Goal: Use online tool/utility: Utilize a website feature to perform a specific function

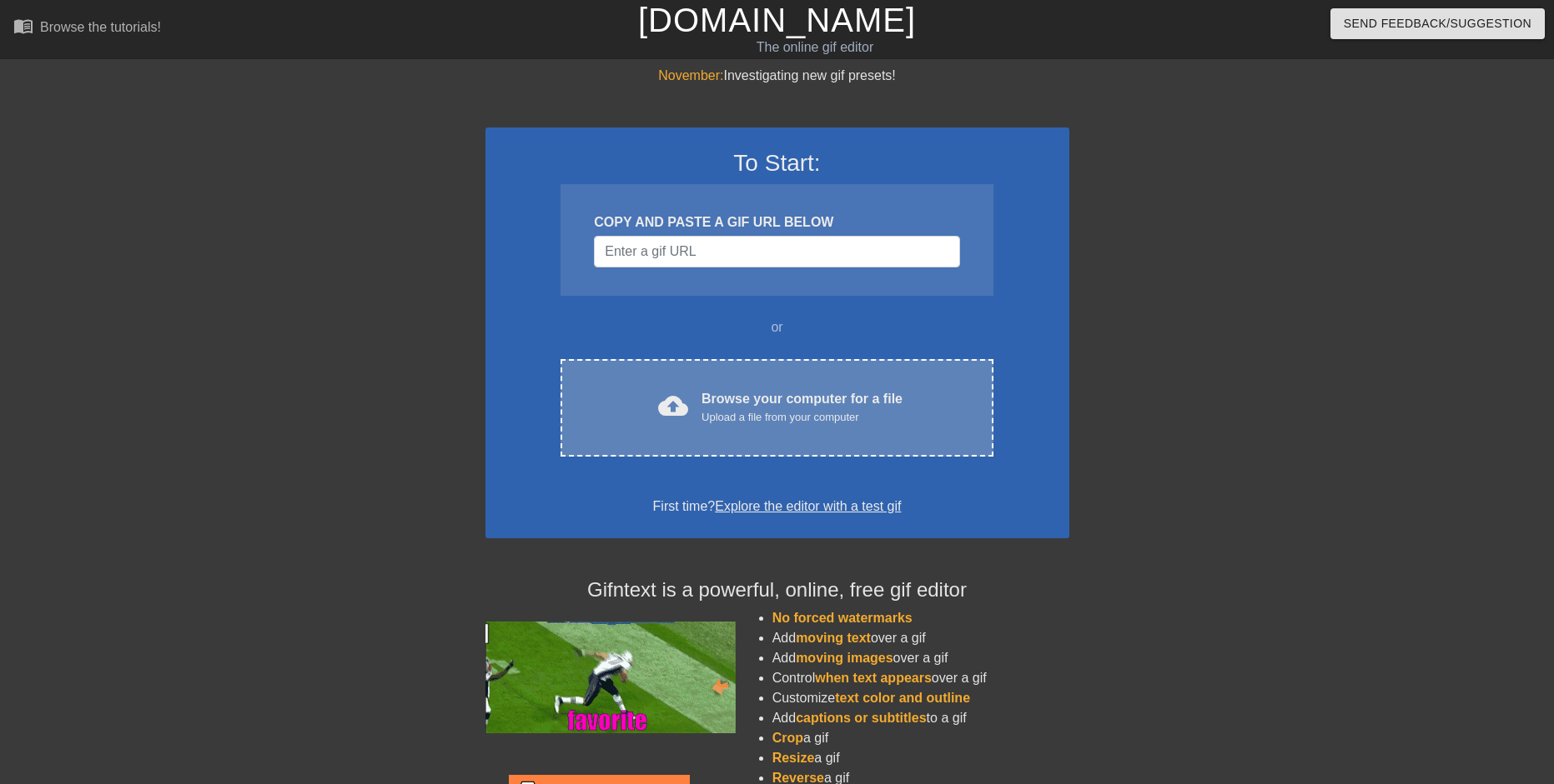
click at [825, 423] on div "Upload a file from your computer" at bounding box center [802, 417] width 201 height 17
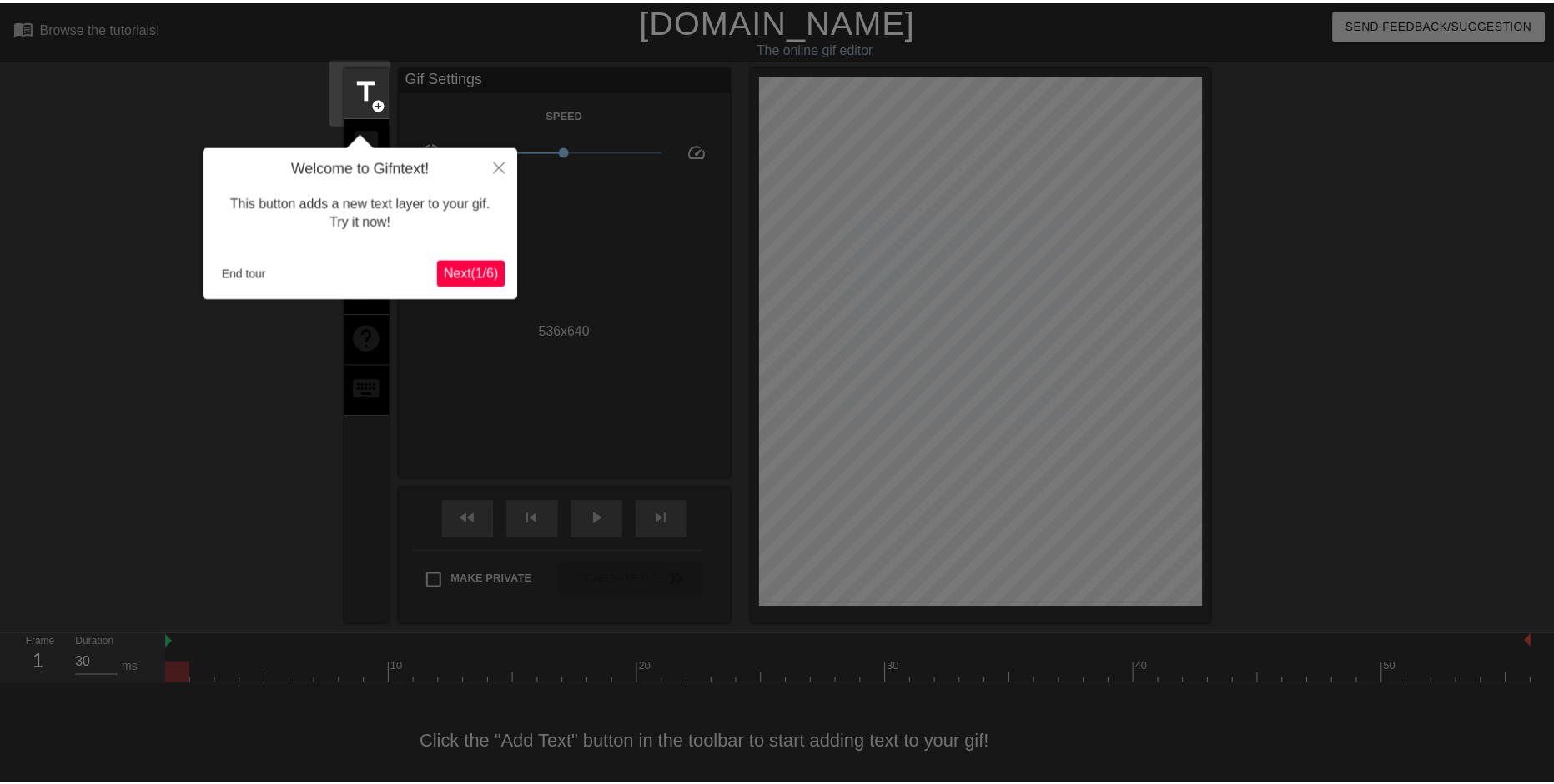
scroll to position [17, 0]
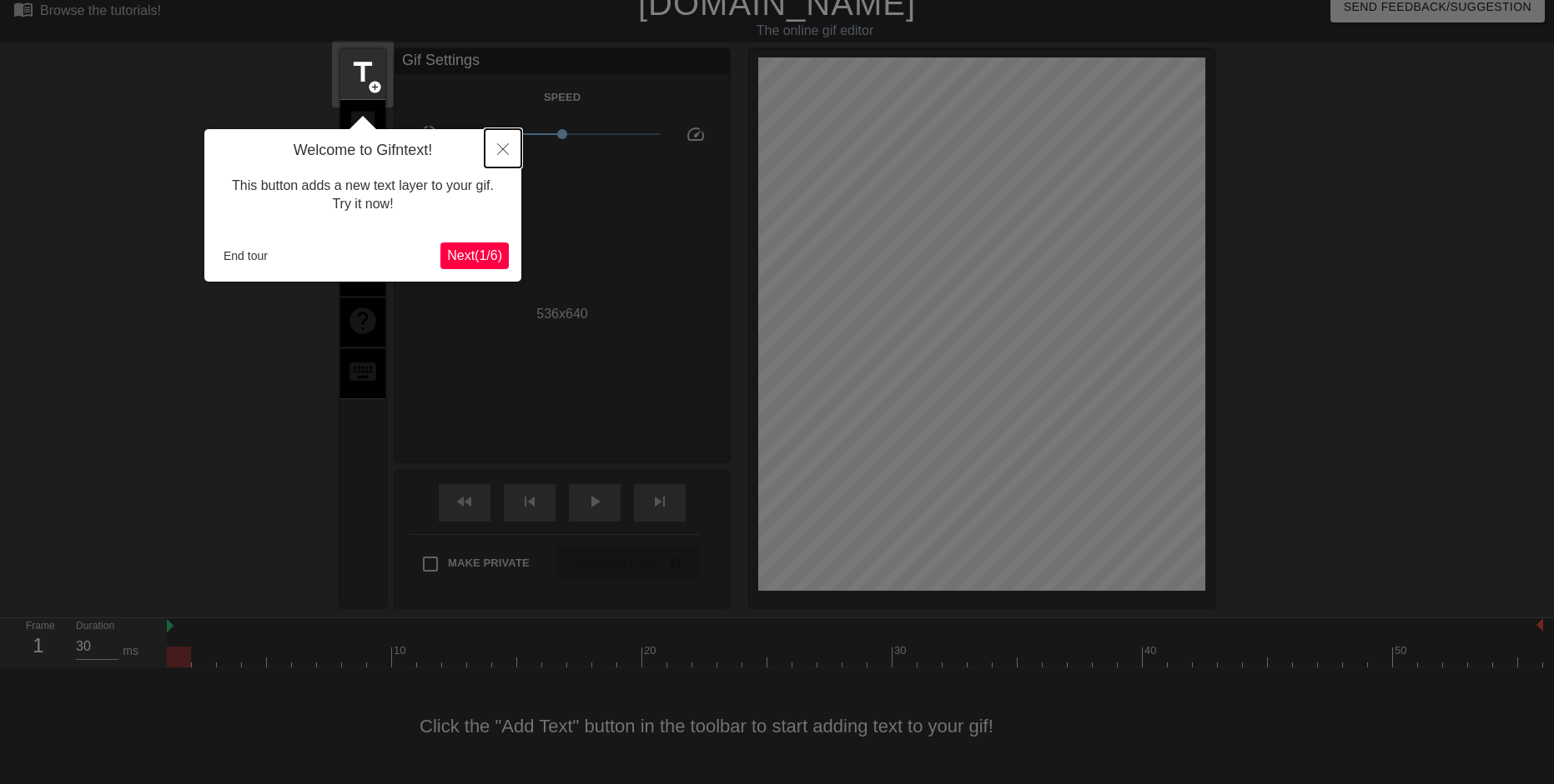
click at [509, 146] on button "Close" at bounding box center [503, 149] width 37 height 39
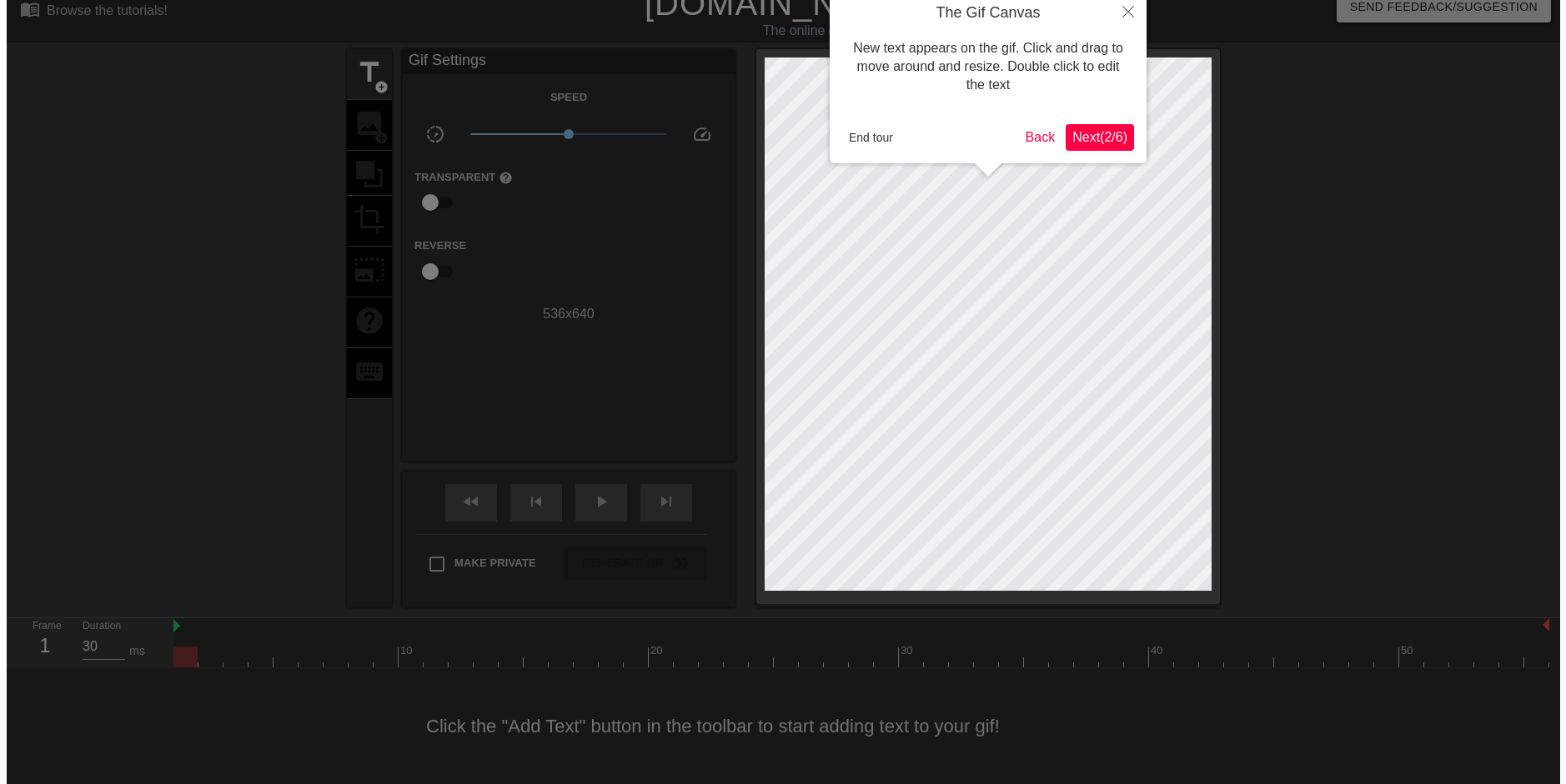
scroll to position [0, 0]
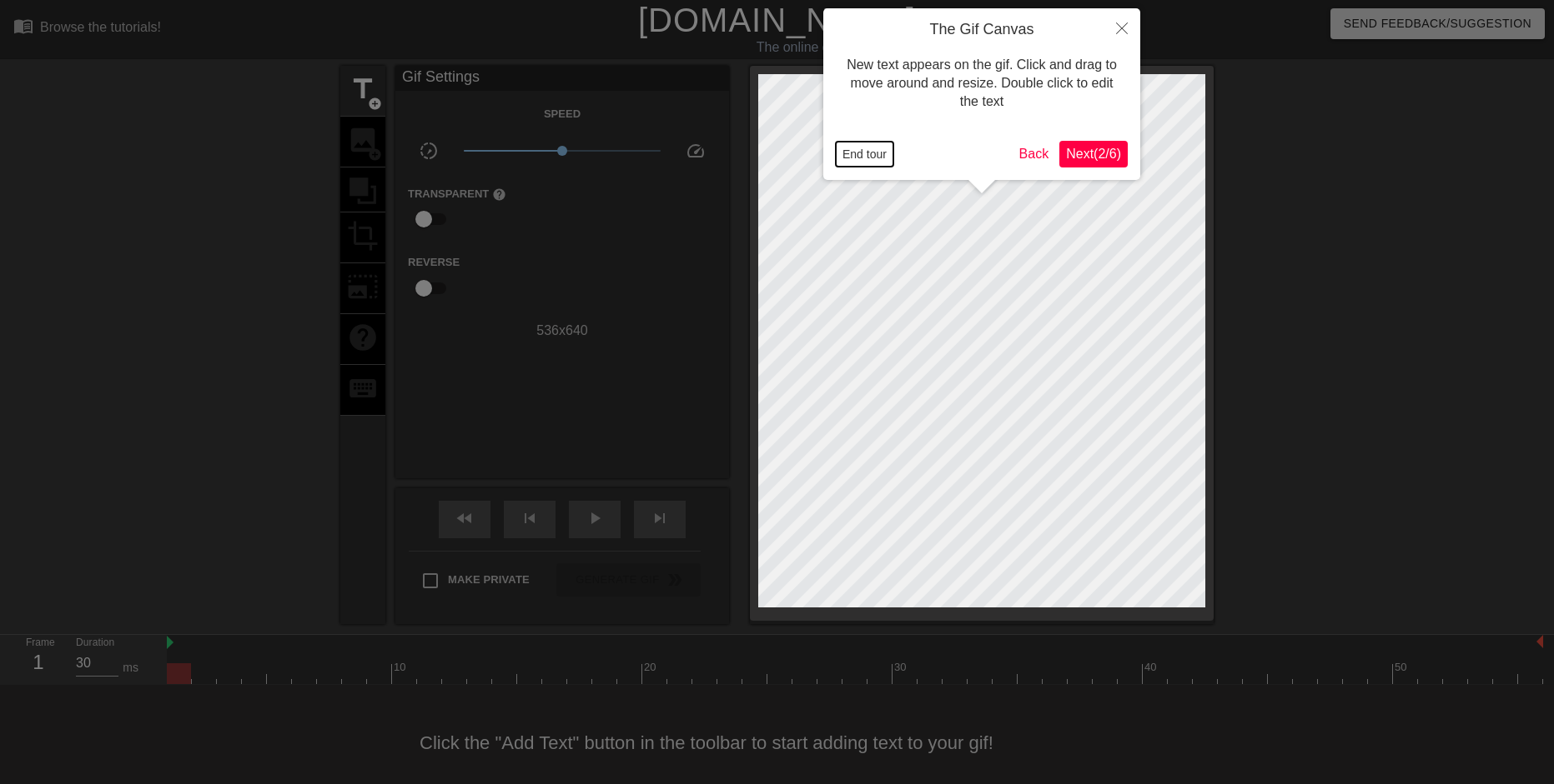
click at [876, 156] on button "End tour" at bounding box center [864, 154] width 57 height 25
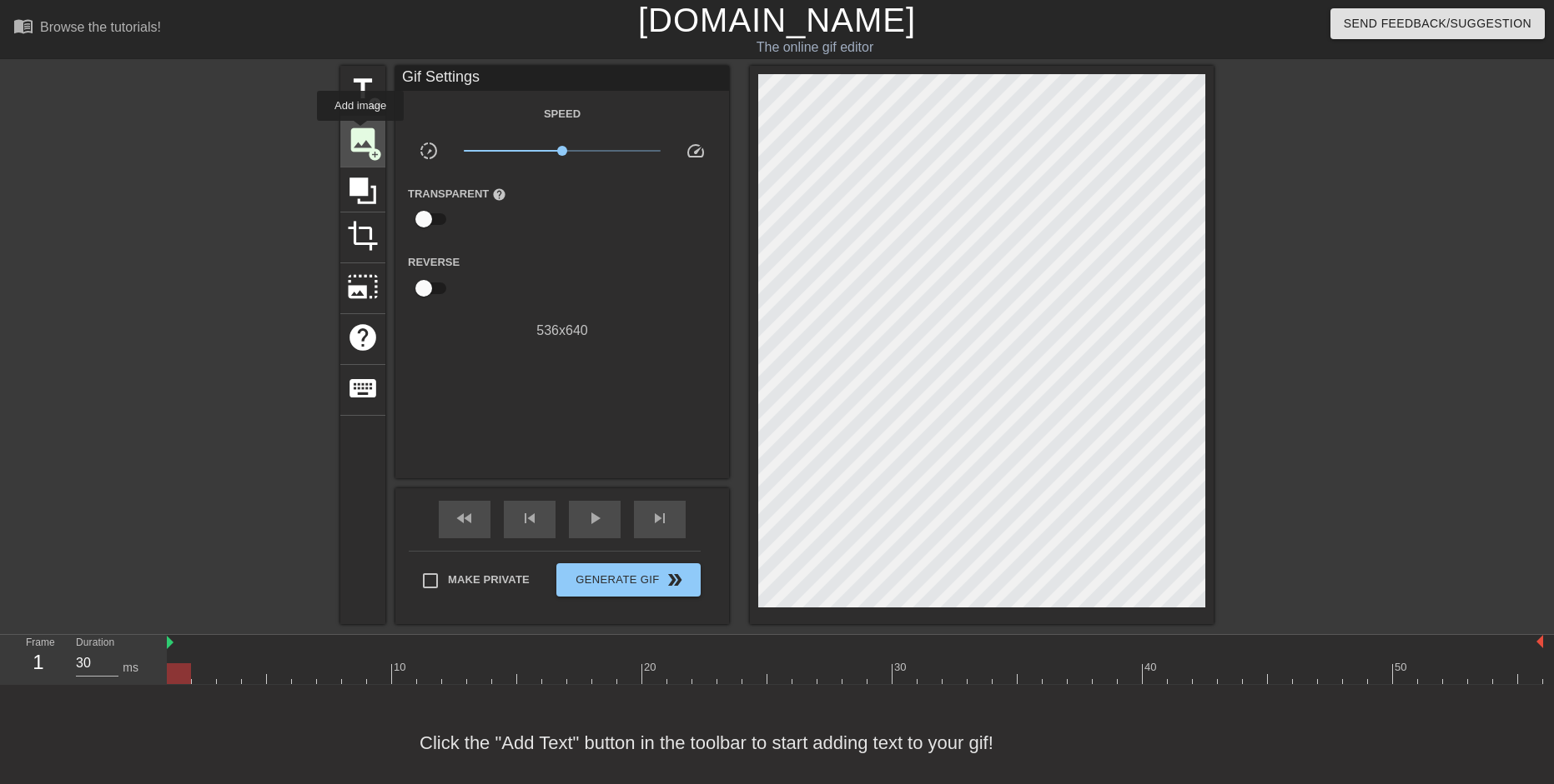
click at [361, 133] on span "image" at bounding box center [363, 140] width 32 height 32
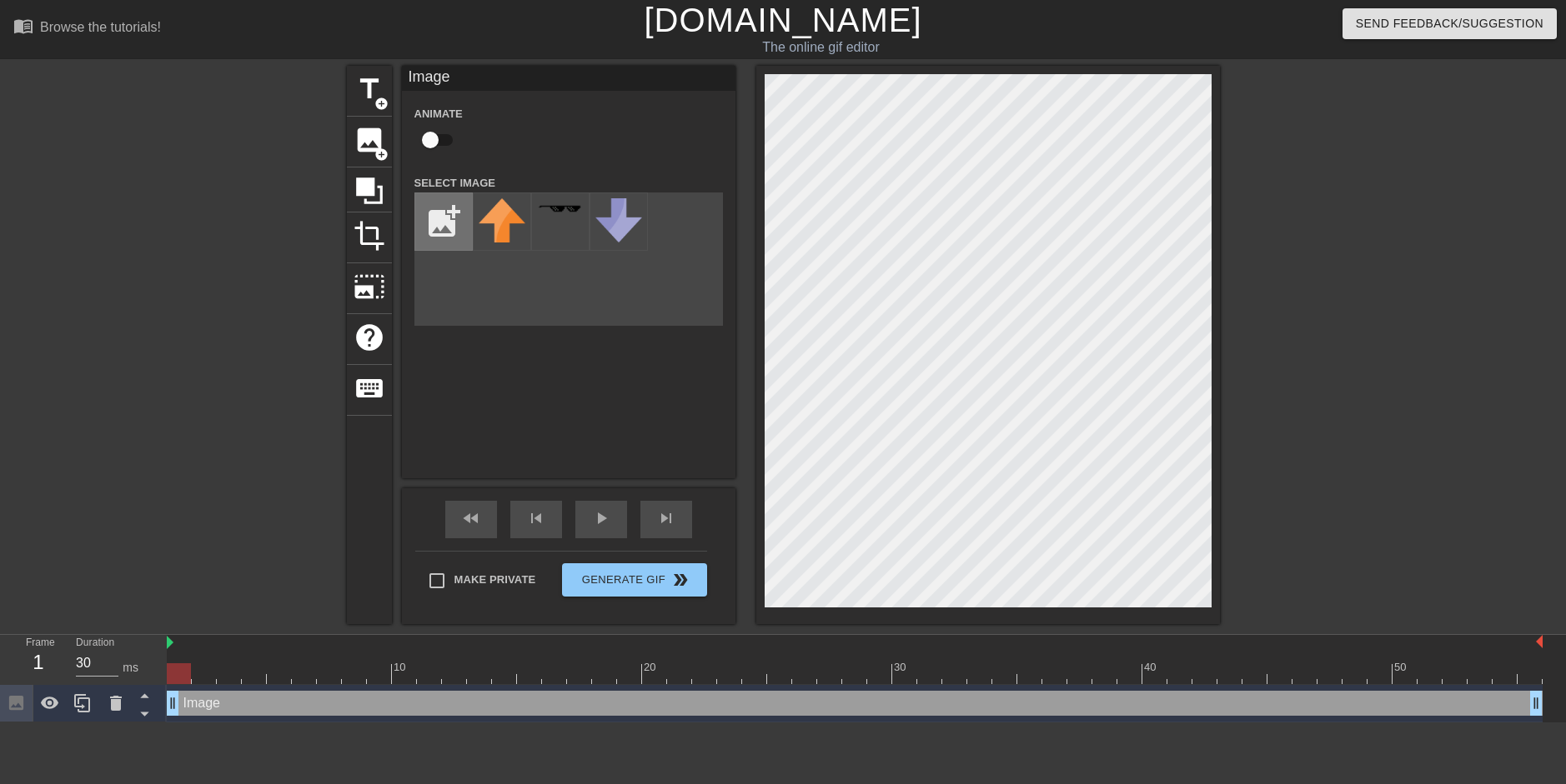
click at [441, 207] on input "file" at bounding box center [443, 221] width 56 height 56
type input "C:\fakepath\aphrodite.png"
click at [515, 198] on div at bounding box center [502, 221] width 58 height 58
click at [1337, 490] on div "title add_circle image add_circle crop photo_size_select_large help keyboard Im…" at bounding box center [783, 345] width 1566 height 558
click at [1248, 398] on div "title add_circle image add_circle crop photo_size_select_large help keyboard Im…" at bounding box center [783, 345] width 1566 height 558
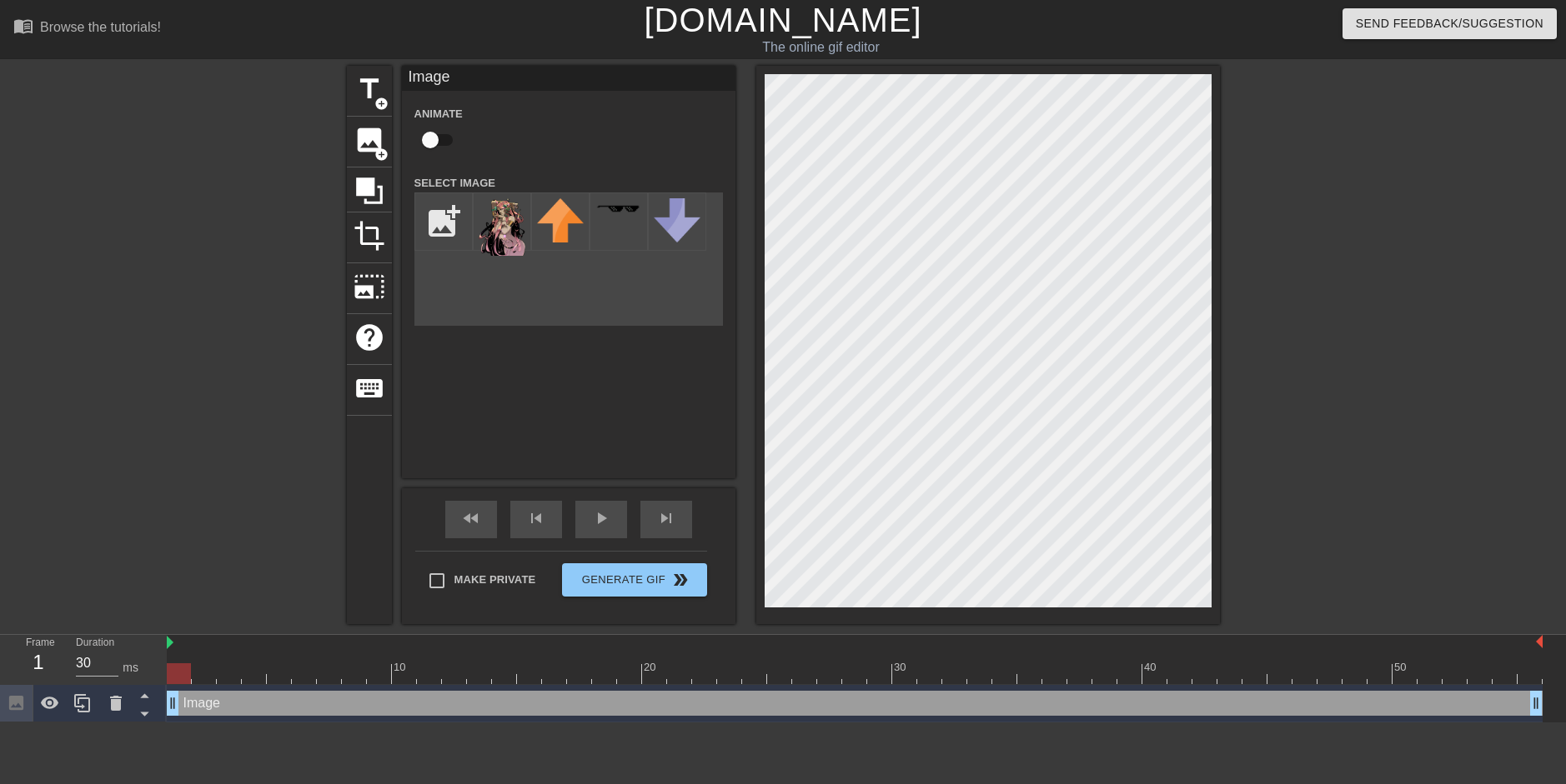
click at [1254, 164] on div "title add_circle image add_circle crop photo_size_select_large help keyboard Im…" at bounding box center [783, 345] width 1566 height 558
click at [1485, 197] on div at bounding box center [1365, 316] width 251 height 500
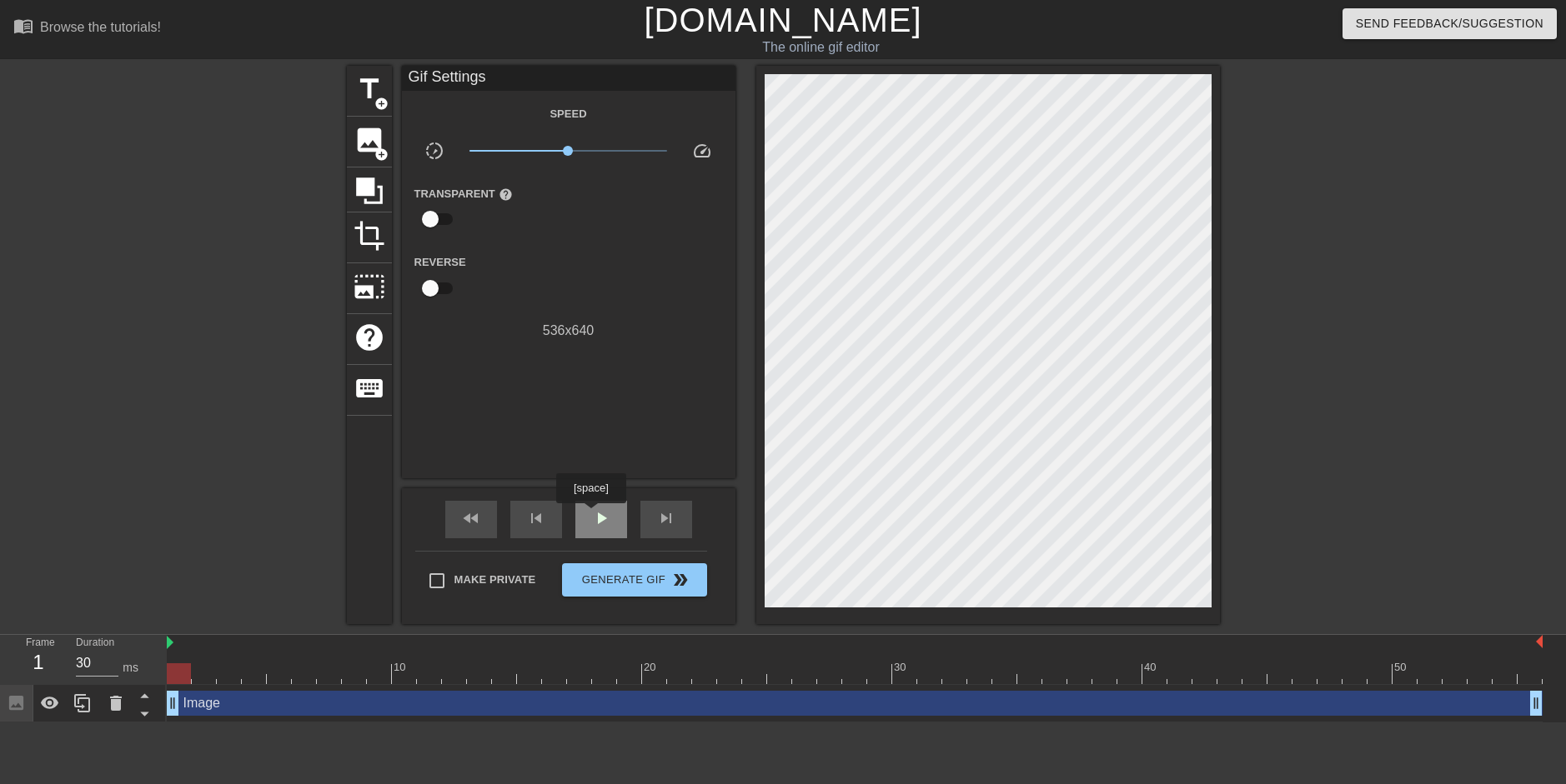
click at [591, 514] on span "play_arrow" at bounding box center [601, 519] width 20 height 20
click at [601, 514] on span "pause" at bounding box center [601, 519] width 20 height 20
click at [601, 514] on span "play_arrow" at bounding box center [601, 519] width 20 height 20
click at [601, 514] on span "pause" at bounding box center [601, 519] width 20 height 20
click at [601, 514] on span "play_arrow" at bounding box center [601, 519] width 20 height 20
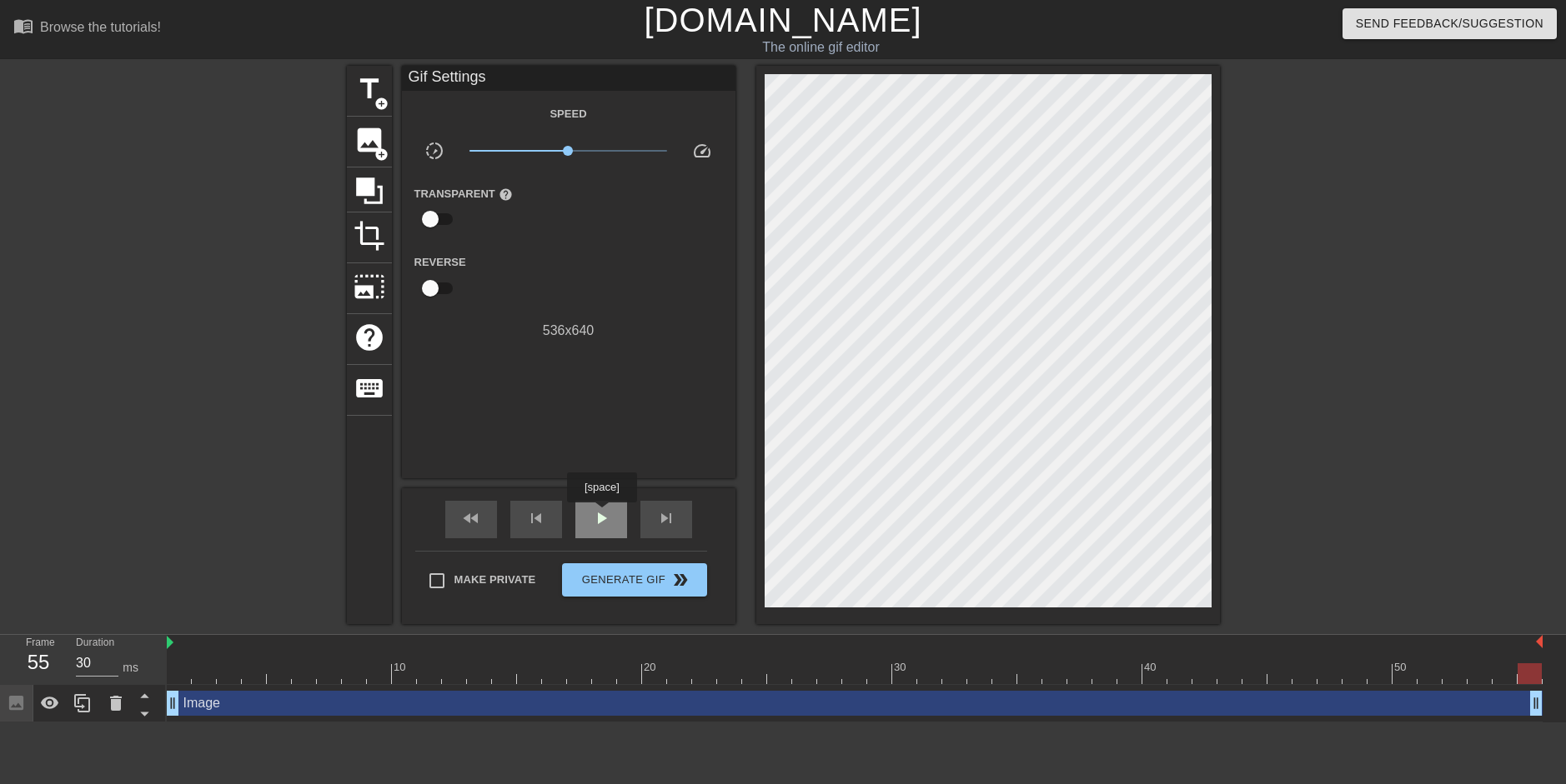
click at [601, 514] on span "play_arrow" at bounding box center [601, 519] width 20 height 20
click at [586, 513] on div "play_arrow" at bounding box center [601, 519] width 52 height 38
type input "30"
click at [590, 513] on div "pause" at bounding box center [601, 519] width 52 height 38
click at [490, 525] on div "fast_rewind" at bounding box center [470, 519] width 52 height 38
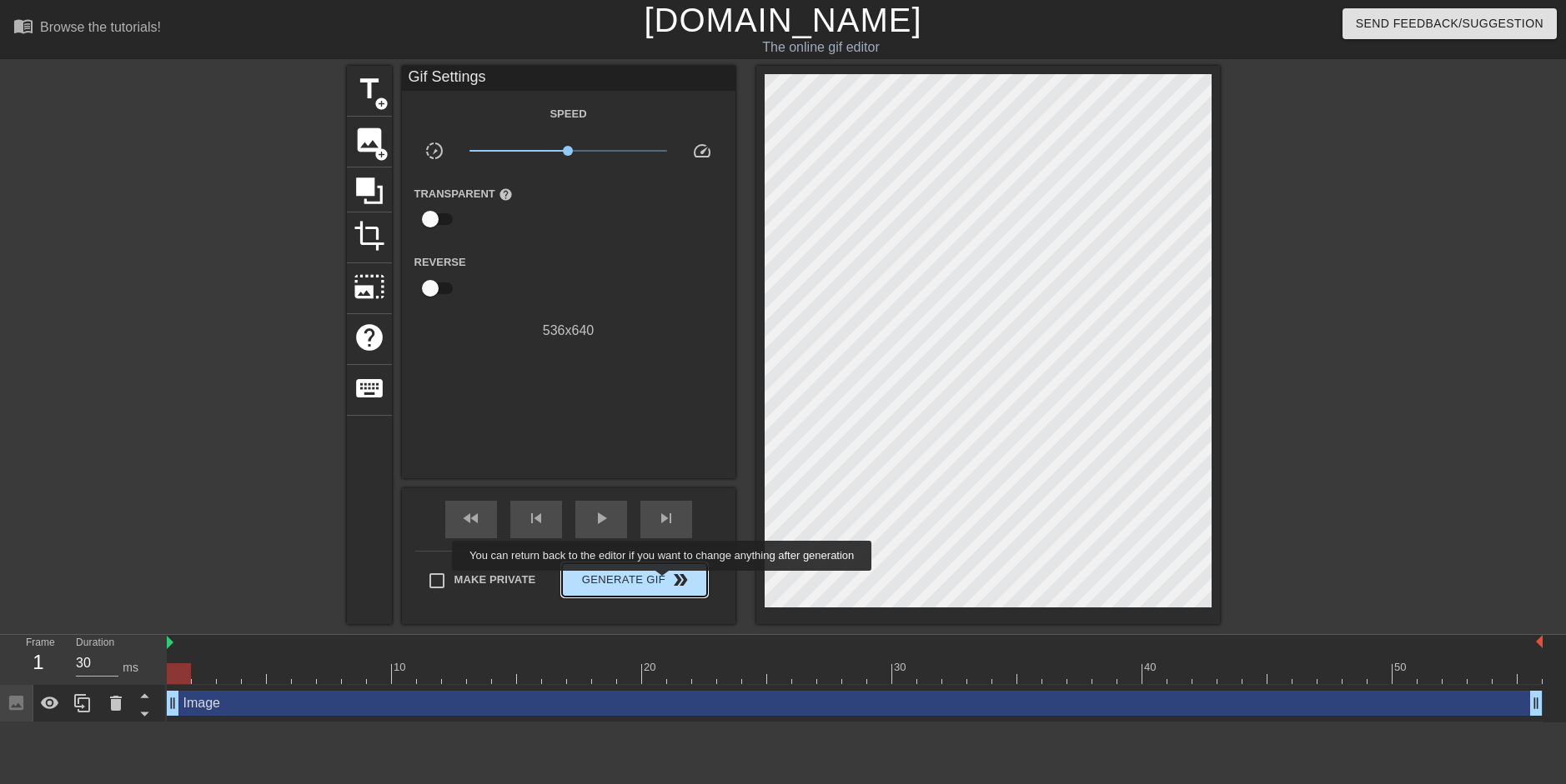
click at [664, 583] on span "Generate Gif double_arrow" at bounding box center [634, 580] width 131 height 20
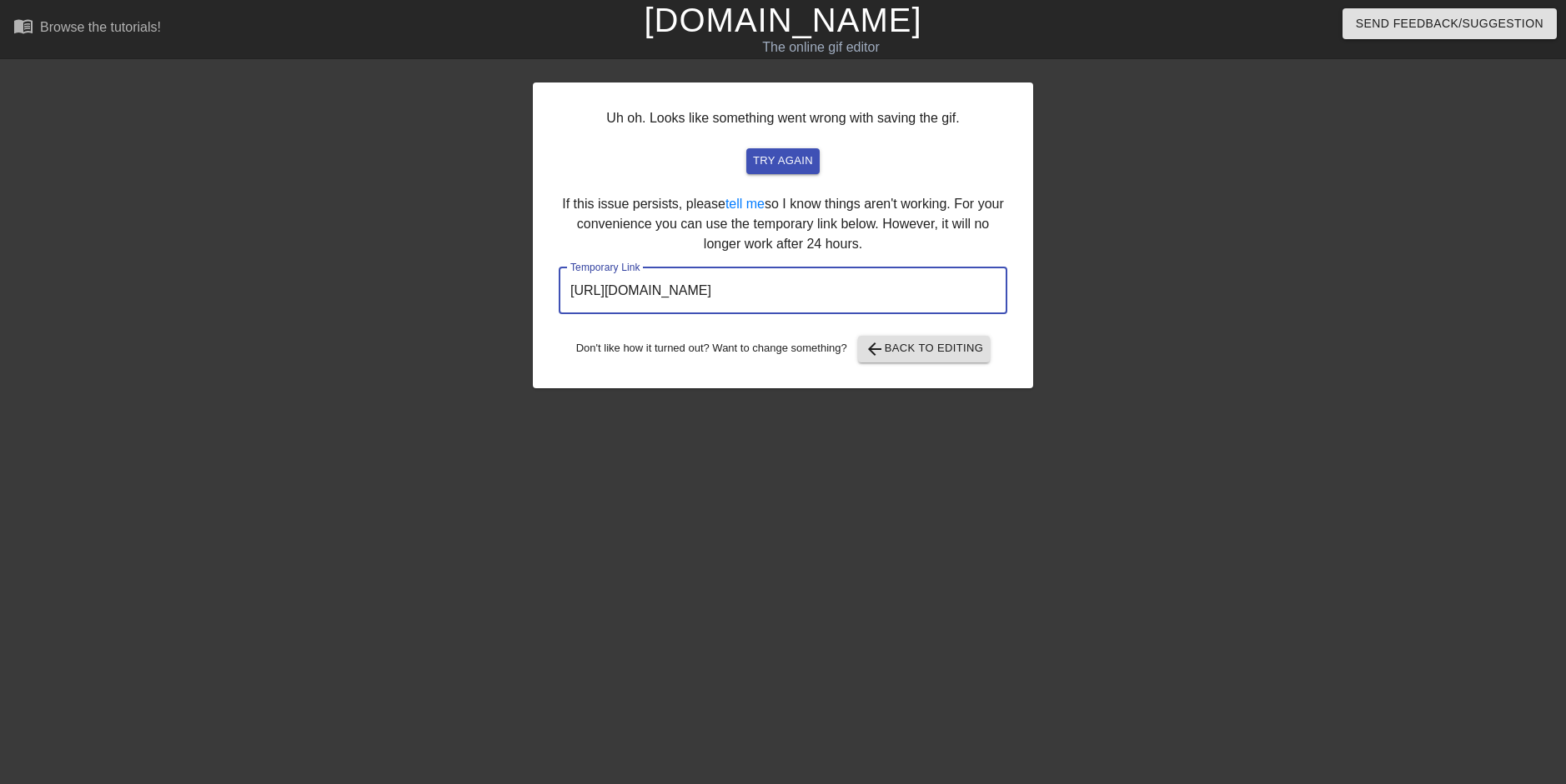
drag, startPoint x: 867, startPoint y: 279, endPoint x: 568, endPoint y: 276, distance: 299.0
click at [568, 276] on input "[URL][DOMAIN_NAME]" at bounding box center [783, 290] width 448 height 47
